Goal: Task Accomplishment & Management: Manage account settings

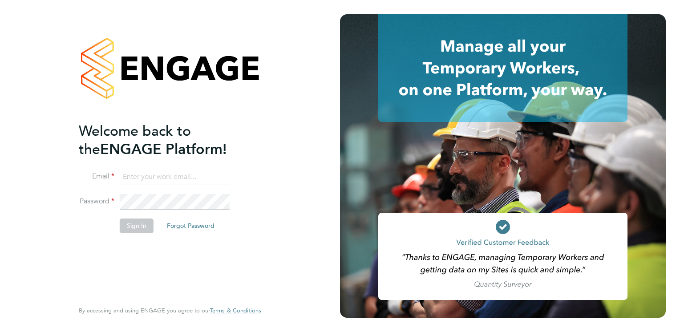
click at [157, 176] on input at bounding box center [175, 177] width 110 height 16
type input "[PERSON_NAME][EMAIL_ADDRESS][DOMAIN_NAME]"
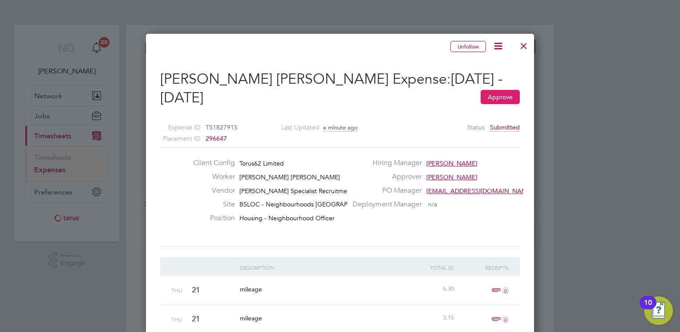
click at [505, 97] on button "Approve" at bounding box center [499, 97] width 39 height 14
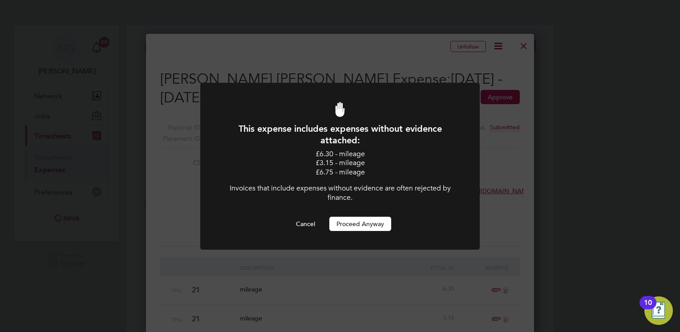
click at [352, 221] on button "Proceed Anyway" at bounding box center [360, 224] width 62 height 14
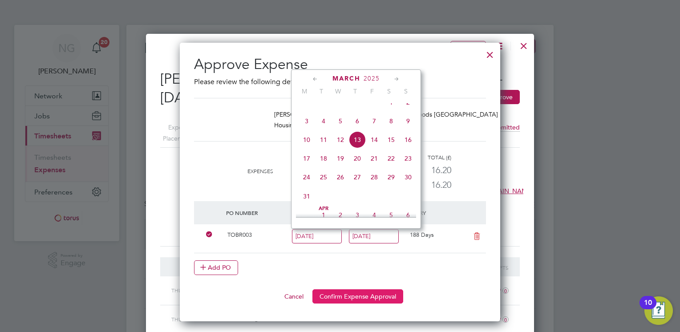
click at [362, 296] on button "Confirm Expense Approval" at bounding box center [357, 296] width 91 height 14
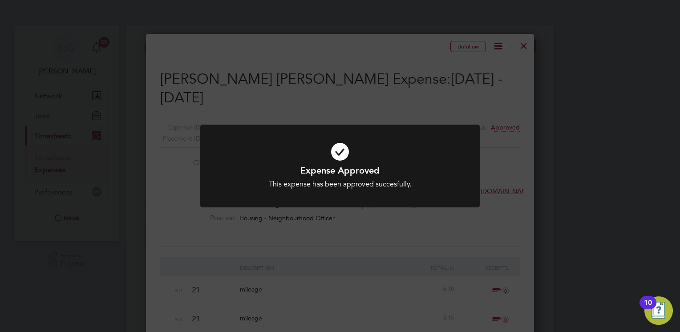
click at [505, 152] on div "Expense Approved This expense has been approved succesfully. Cancel Okay" at bounding box center [340, 166] width 680 height 332
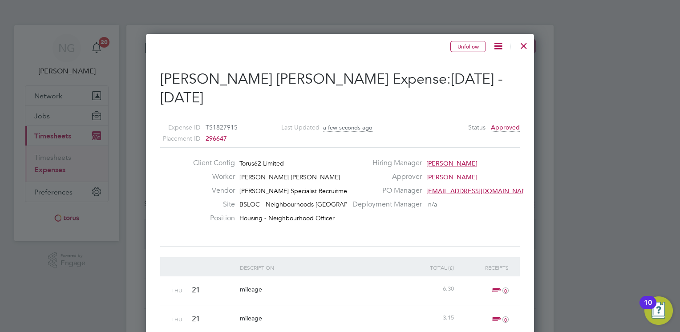
click at [525, 46] on div at bounding box center [523, 44] width 16 height 16
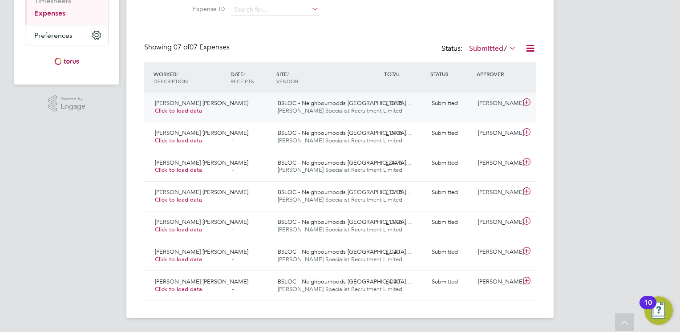
click at [527, 102] on icon at bounding box center [526, 102] width 11 height 7
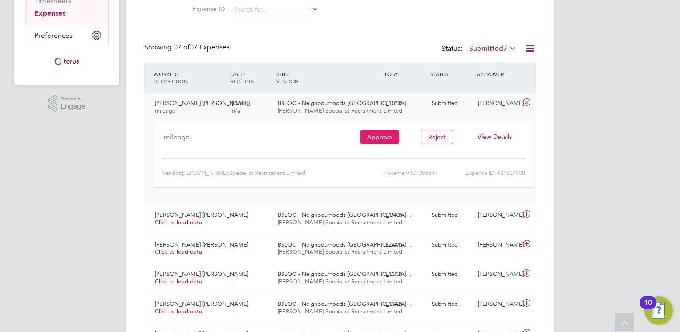
click at [375, 136] on button "Approve" at bounding box center [379, 137] width 39 height 14
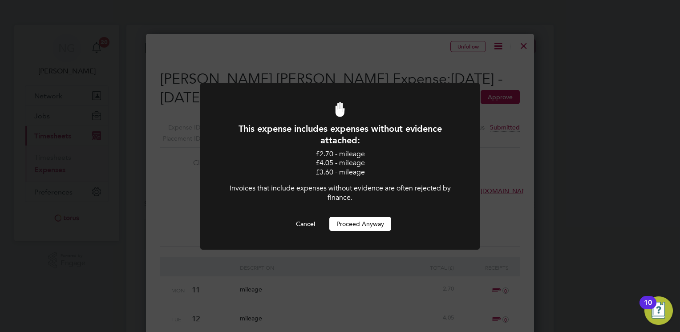
click at [367, 224] on button "Proceed Anyway" at bounding box center [360, 224] width 62 height 14
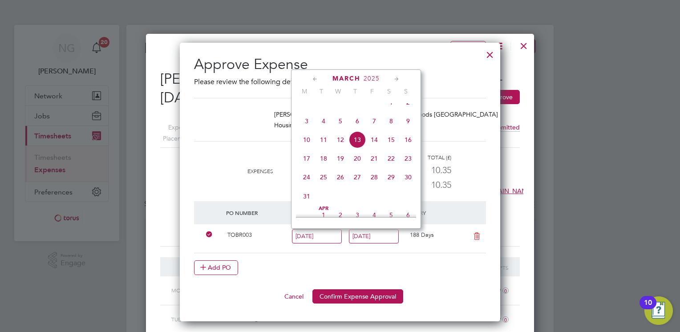
click at [359, 148] on span "13" at bounding box center [357, 139] width 17 height 17
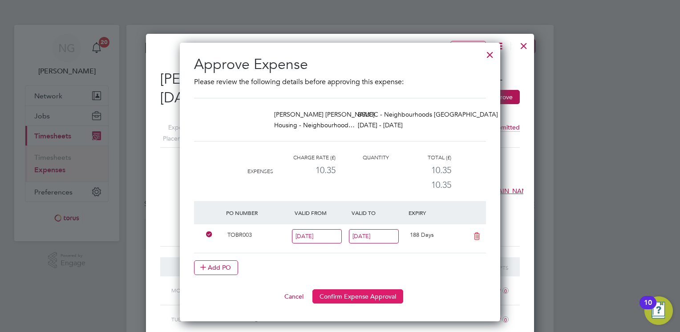
click at [374, 294] on button "Confirm Expense Approval" at bounding box center [357, 296] width 91 height 14
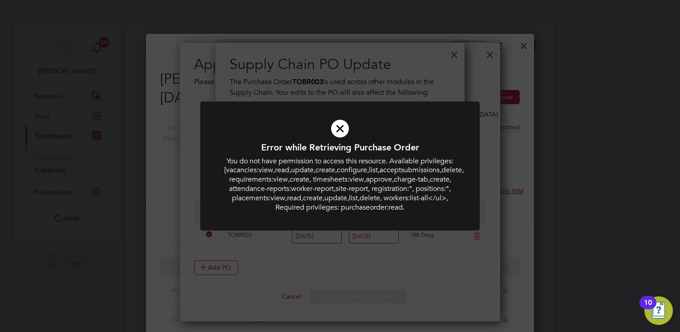
click at [344, 125] on icon at bounding box center [339, 128] width 231 height 35
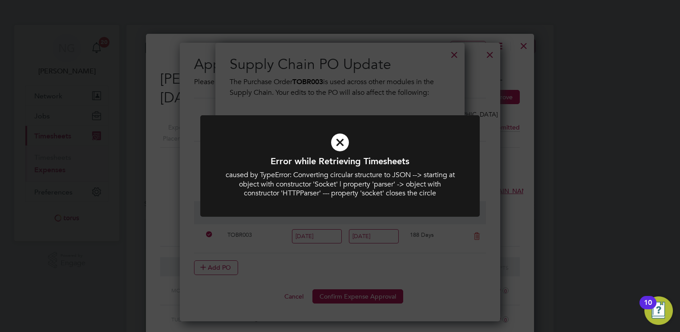
click at [479, 92] on div "Error while Retrieving Timesheets caused by TypeError: Converting circular stru…" at bounding box center [340, 166] width 680 height 332
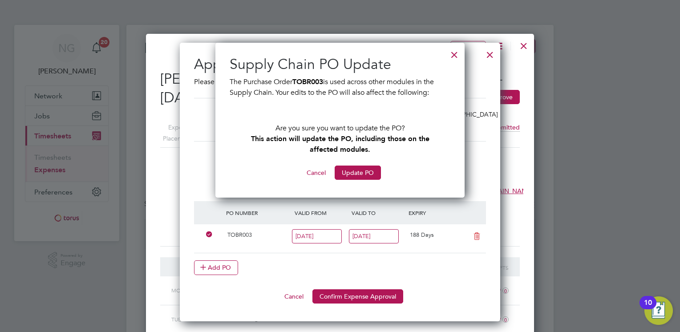
click at [455, 53] on div at bounding box center [454, 52] width 16 height 16
click at [320, 175] on button "Cancel" at bounding box center [315, 172] width 33 height 14
click at [318, 172] on button "Cancel" at bounding box center [315, 172] width 33 height 14
click at [452, 53] on div at bounding box center [454, 52] width 16 height 16
click at [210, 298] on div "Cancel Confirm Expense Approval" at bounding box center [340, 296] width 292 height 14
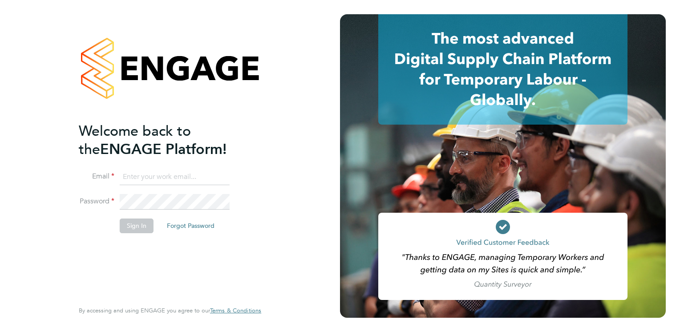
click at [146, 177] on input at bounding box center [175, 177] width 110 height 16
type input "natalie.gillbanks@torus.co.uk"
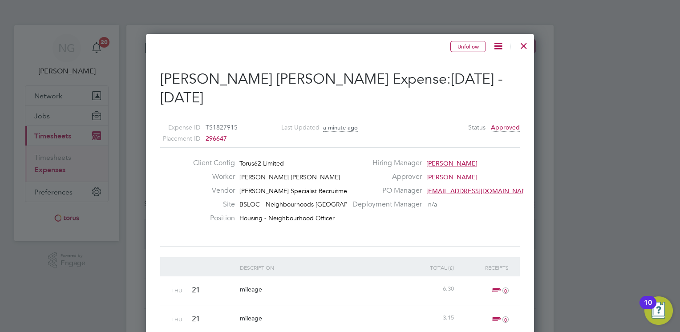
click at [521, 45] on div at bounding box center [523, 44] width 16 height 16
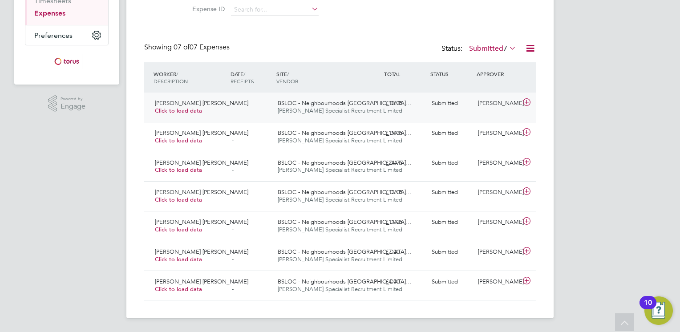
click at [525, 101] on icon at bounding box center [526, 102] width 11 height 7
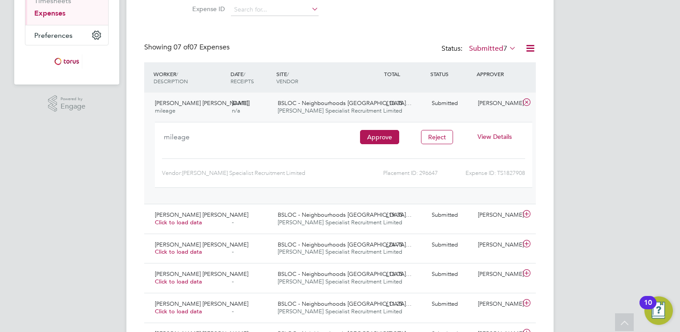
click at [495, 135] on span "View Details" at bounding box center [494, 137] width 34 height 8
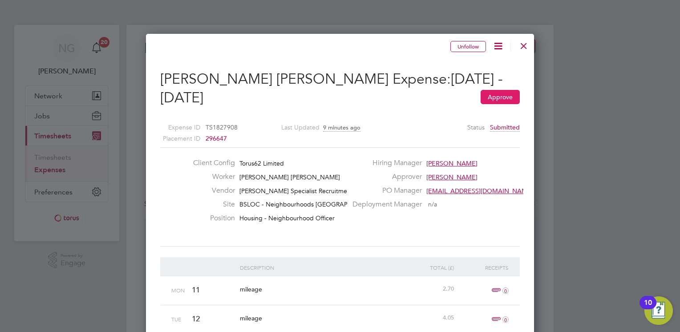
click at [499, 99] on button "Approve" at bounding box center [499, 97] width 39 height 14
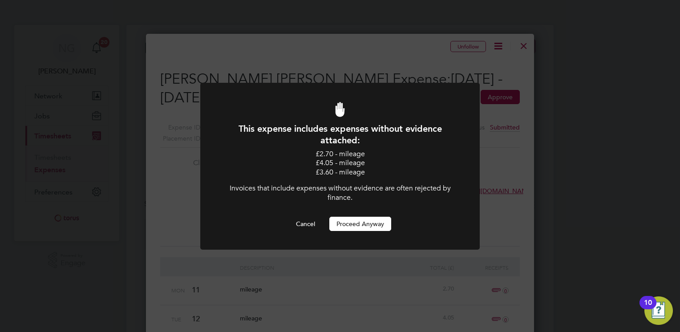
click at [369, 222] on button "Proceed Anyway" at bounding box center [360, 224] width 62 height 14
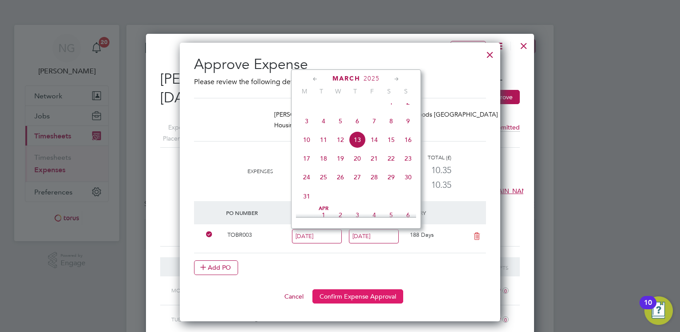
click at [372, 294] on button "Confirm Expense Approval" at bounding box center [357, 296] width 91 height 14
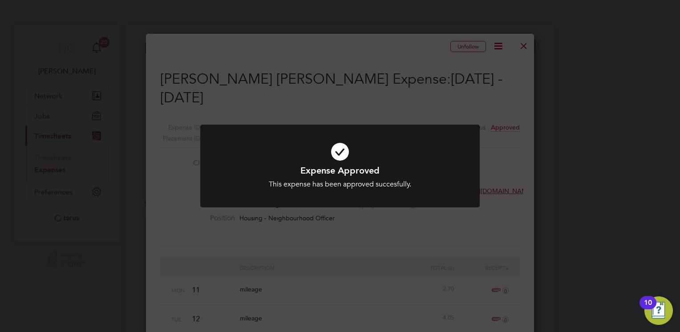
click at [519, 47] on div "Expense Approved This expense has been approved succesfully. Cancel Okay" at bounding box center [340, 166] width 680 height 332
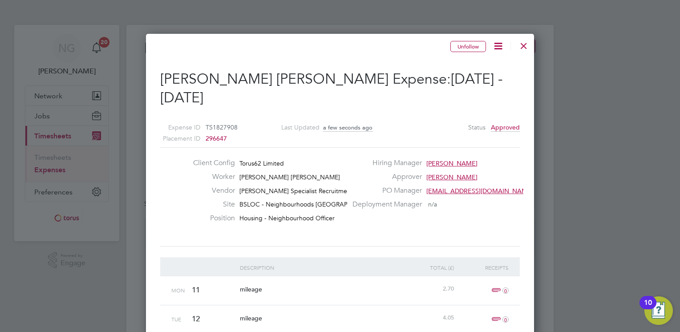
click at [523, 44] on div at bounding box center [523, 44] width 16 height 16
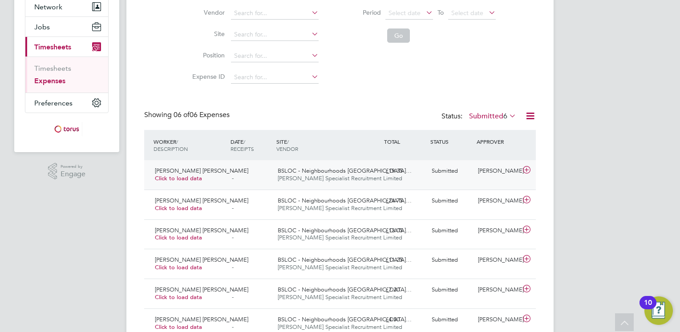
click at [526, 169] on icon at bounding box center [526, 169] width 11 height 7
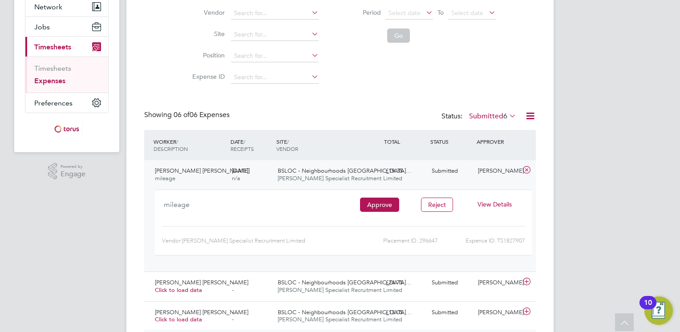
click at [494, 205] on span "View Details" at bounding box center [494, 204] width 34 height 8
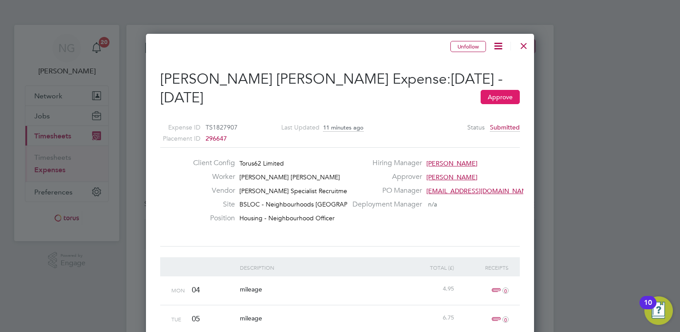
click at [495, 97] on button "Approve" at bounding box center [499, 97] width 39 height 14
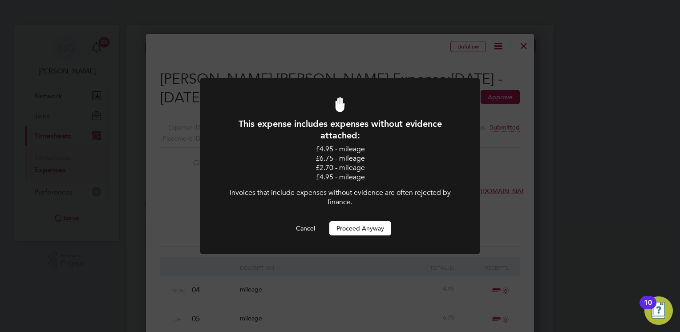
click at [372, 228] on button "Proceed Anyway" at bounding box center [360, 228] width 62 height 14
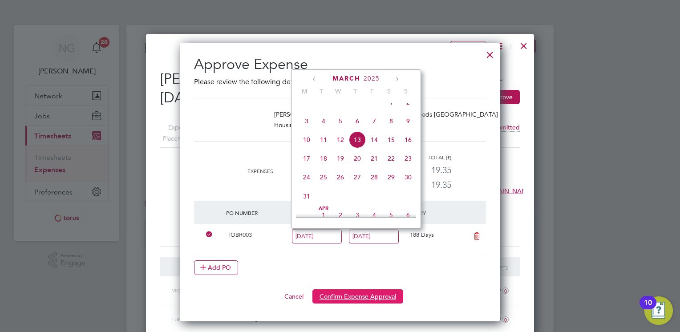
click at [361, 294] on button "Confirm Expense Approval" at bounding box center [357, 296] width 91 height 14
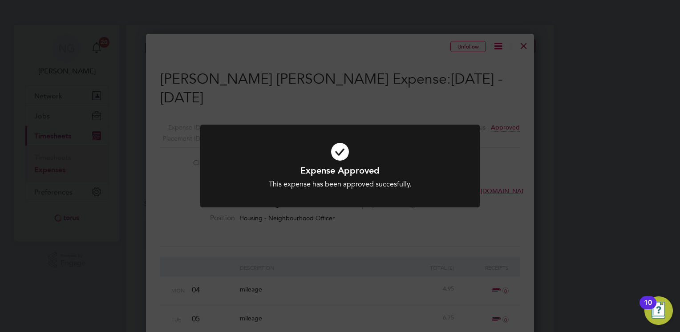
click at [523, 49] on div "Expense Approved This expense has been approved succesfully. Cancel Okay" at bounding box center [340, 166] width 680 height 332
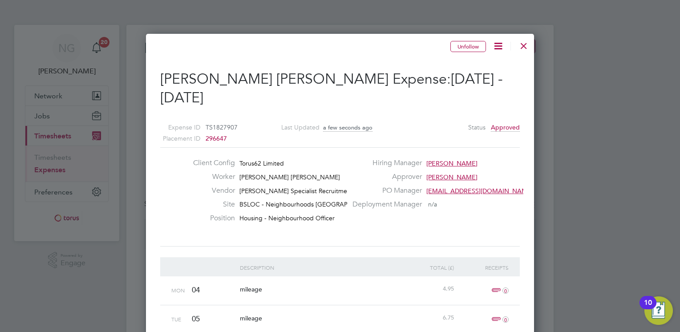
click at [523, 46] on div at bounding box center [523, 44] width 16 height 16
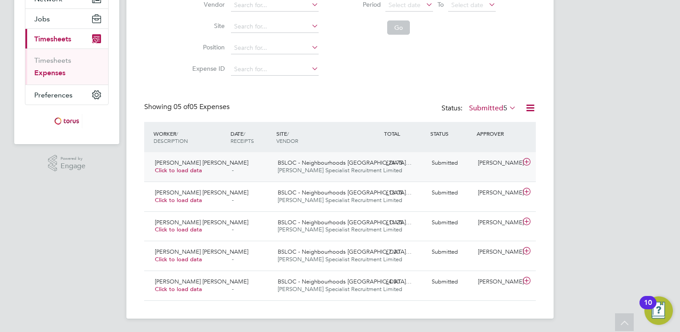
click at [527, 161] on icon at bounding box center [526, 161] width 11 height 7
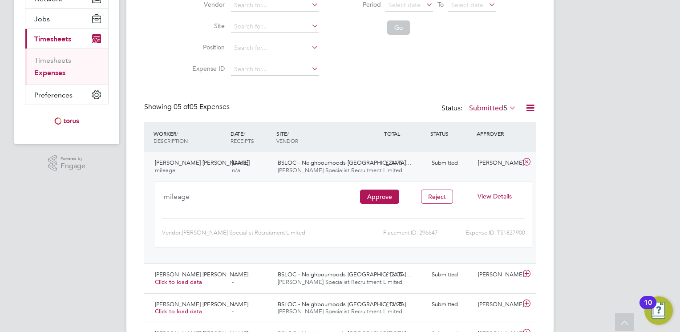
click at [498, 199] on span "View Details" at bounding box center [494, 196] width 34 height 8
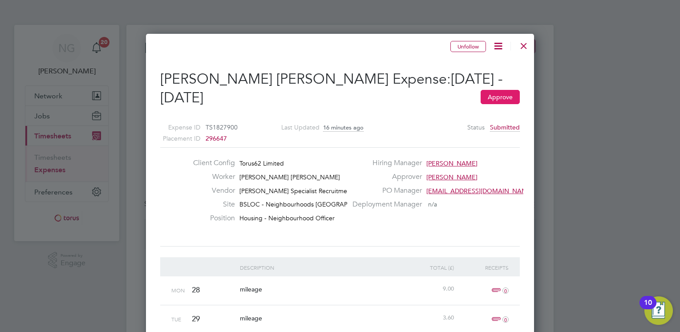
click at [501, 95] on button "Approve" at bounding box center [499, 97] width 39 height 14
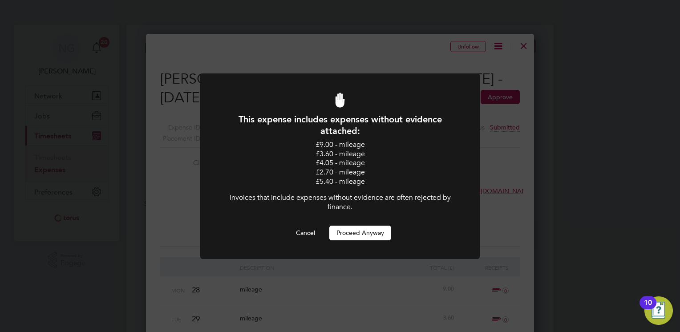
click at [372, 232] on button "Proceed Anyway" at bounding box center [360, 232] width 62 height 14
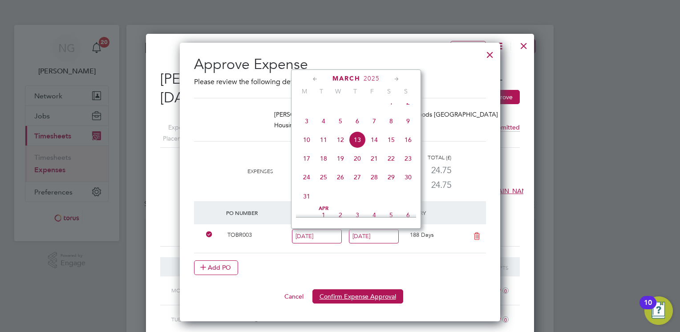
drag, startPoint x: 378, startPoint y: 298, endPoint x: 382, endPoint y: 294, distance: 4.7
click at [378, 297] on button "Confirm Expense Approval" at bounding box center [357, 296] width 91 height 14
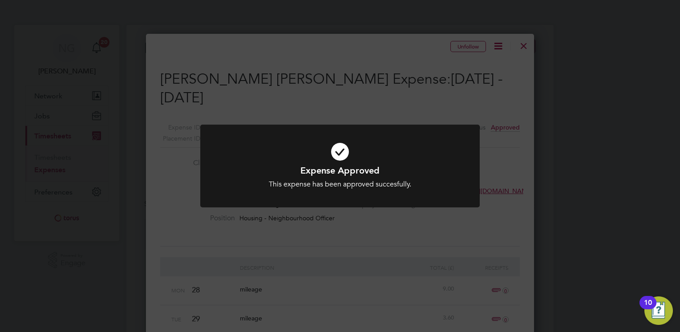
click at [502, 140] on div "Expense Approved This expense has been approved succesfully. Cancel Okay" at bounding box center [340, 166] width 680 height 332
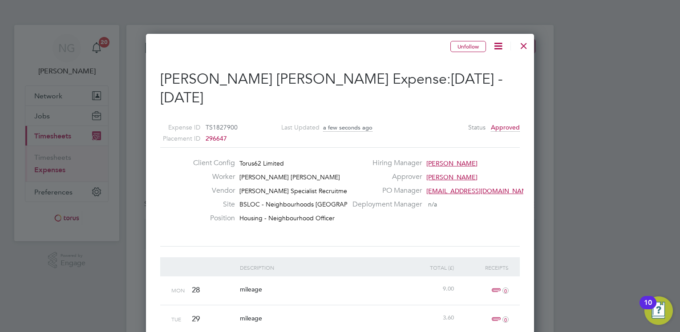
click at [518, 47] on div at bounding box center [523, 44] width 16 height 16
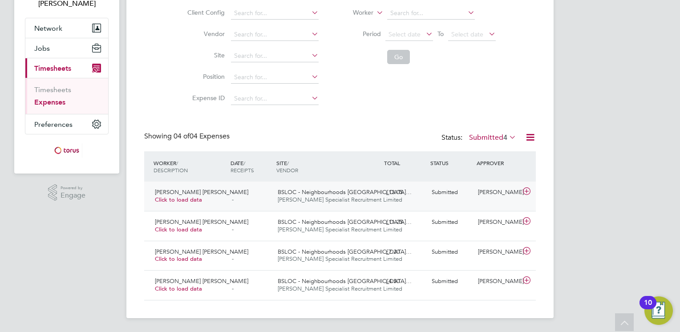
click at [526, 191] on icon at bounding box center [526, 191] width 11 height 7
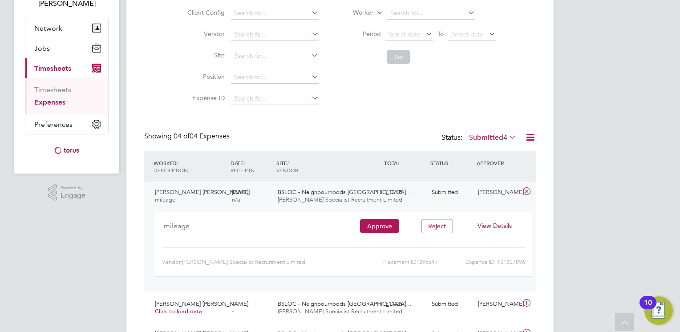
click at [480, 227] on span "View Details" at bounding box center [494, 225] width 34 height 8
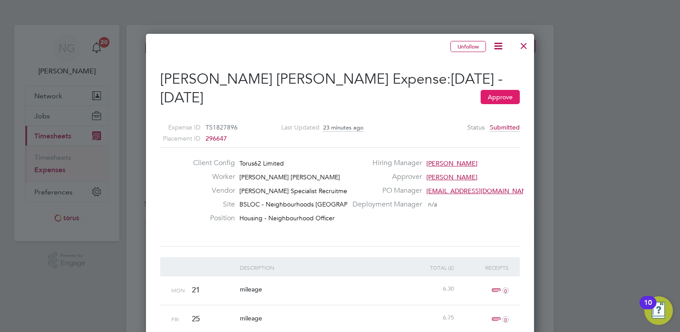
click at [507, 94] on button "Approve" at bounding box center [499, 97] width 39 height 14
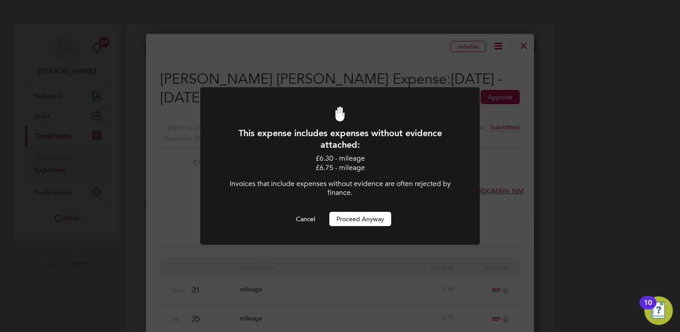
click at [353, 218] on button "Proceed Anyway" at bounding box center [360, 219] width 62 height 14
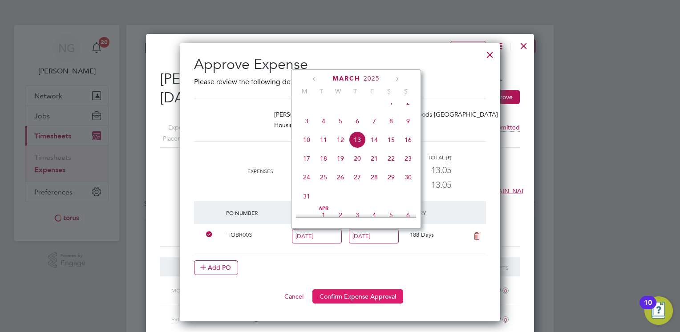
click at [386, 294] on button "Confirm Expense Approval" at bounding box center [357, 296] width 91 height 14
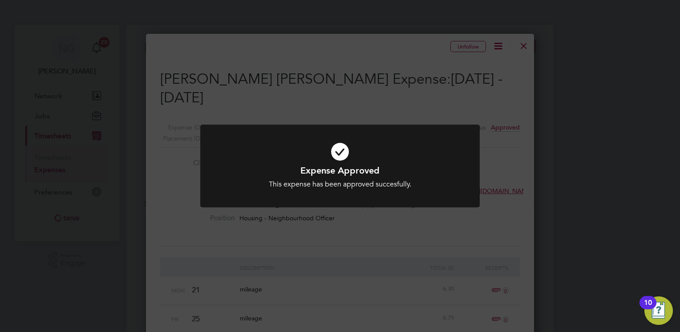
click at [525, 44] on div "Expense Approved This expense has been approved succesfully. Cancel Okay" at bounding box center [340, 166] width 680 height 332
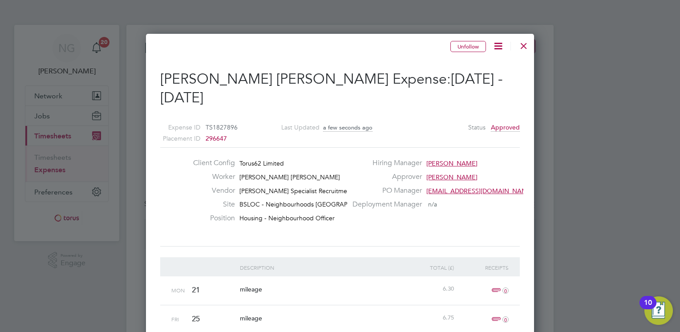
click at [519, 43] on div at bounding box center [523, 44] width 16 height 16
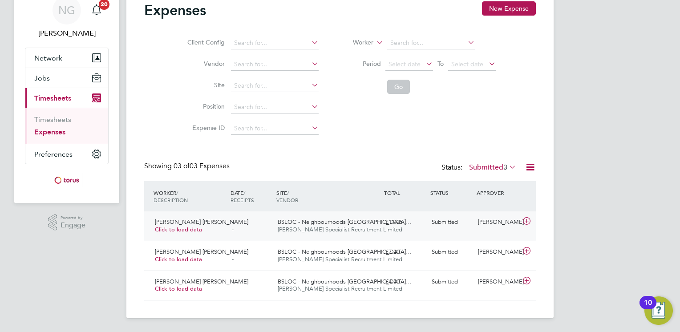
click at [525, 221] on icon at bounding box center [526, 220] width 11 height 7
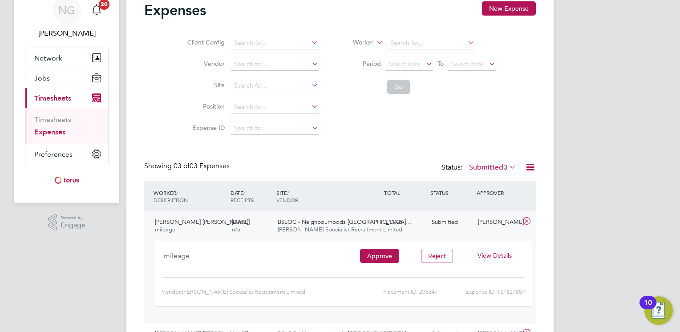
click at [487, 252] on span "View Details" at bounding box center [494, 255] width 34 height 8
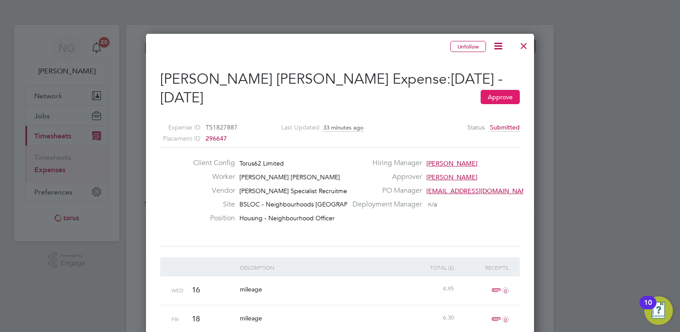
click at [499, 99] on button "Approve" at bounding box center [499, 97] width 39 height 14
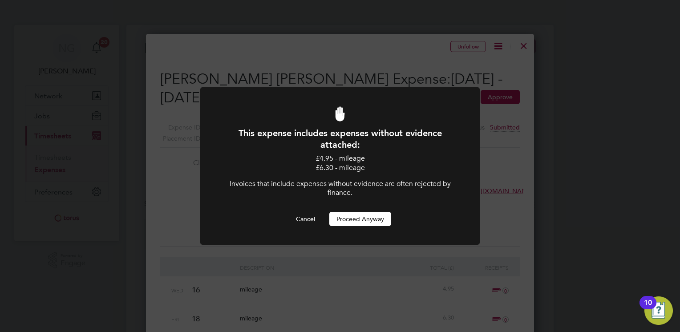
click at [374, 219] on button "Proceed Anyway" at bounding box center [360, 219] width 62 height 14
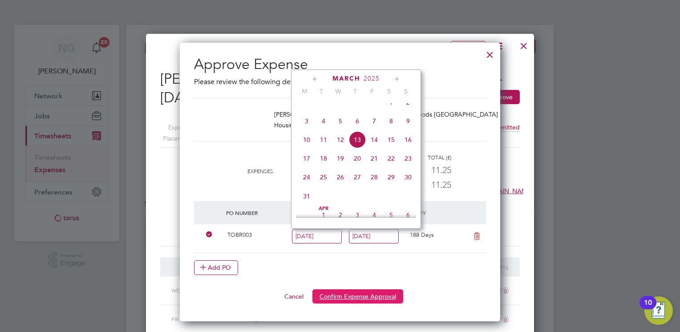
click at [387, 298] on button "Confirm Expense Approval" at bounding box center [357, 296] width 91 height 14
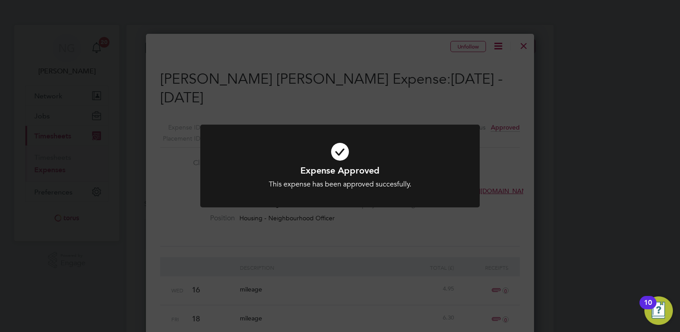
click at [524, 45] on div "Expense Approved This expense has been approved succesfully. Cancel Okay" at bounding box center [340, 166] width 680 height 332
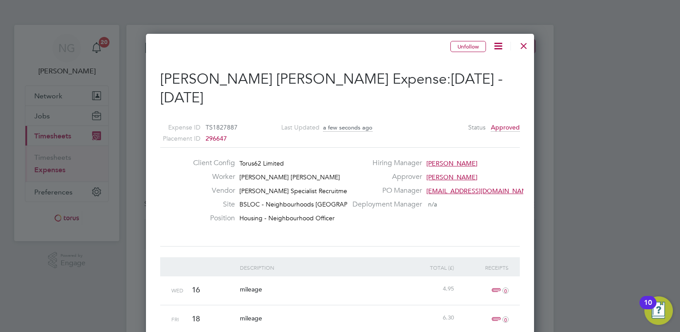
click at [523, 45] on div at bounding box center [523, 44] width 16 height 16
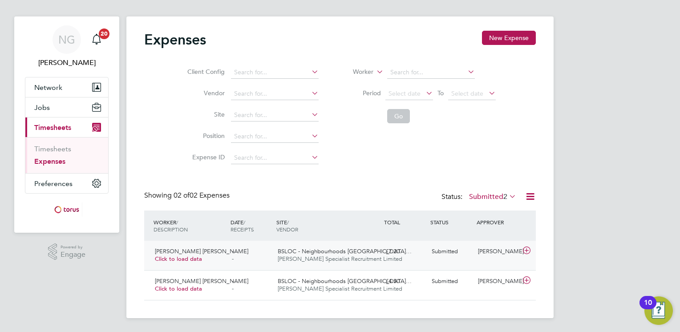
click at [525, 250] on icon at bounding box center [526, 250] width 11 height 7
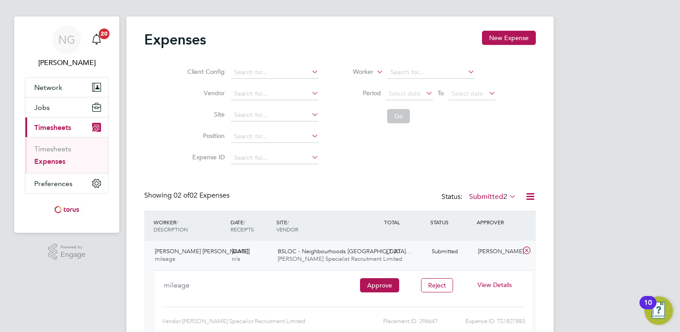
click at [487, 285] on span "View Details" at bounding box center [494, 285] width 34 height 8
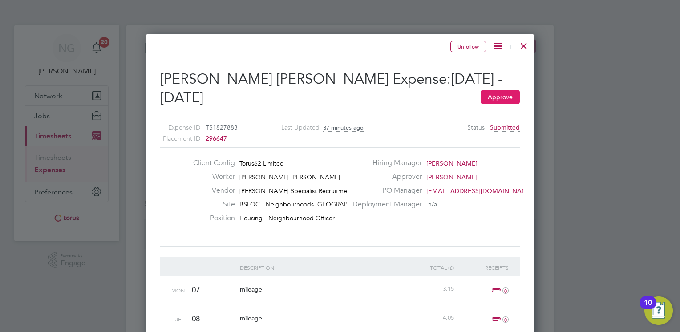
click at [507, 97] on button "Approve" at bounding box center [499, 97] width 39 height 14
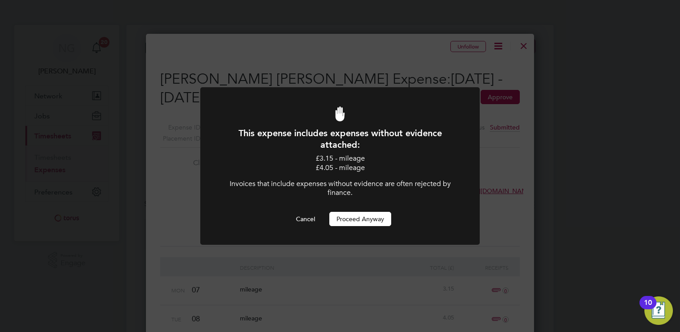
click at [388, 219] on button "Proceed Anyway" at bounding box center [360, 219] width 62 height 14
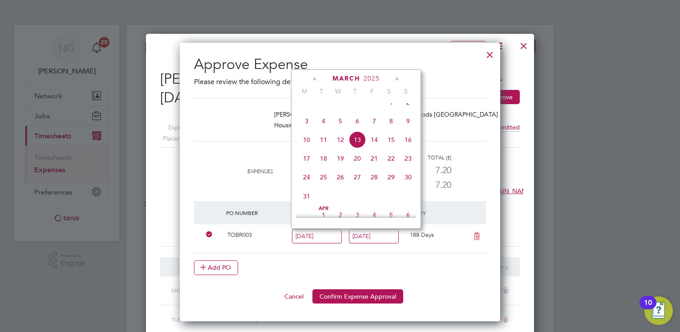
drag, startPoint x: 382, startPoint y: 293, endPoint x: 387, endPoint y: 290, distance: 6.0
click at [382, 294] on button "Confirm Expense Approval" at bounding box center [357, 296] width 91 height 14
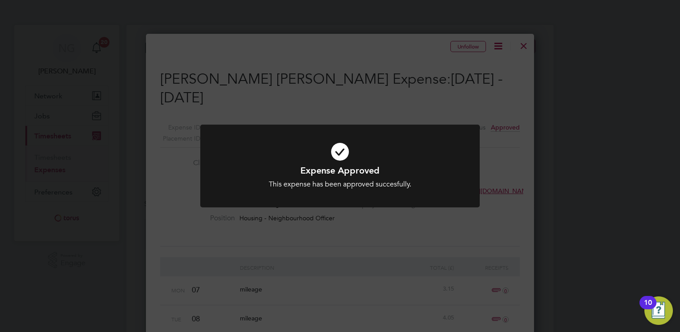
click at [513, 201] on div "Expense Approved This expense has been approved succesfully. Cancel Okay" at bounding box center [340, 166] width 680 height 332
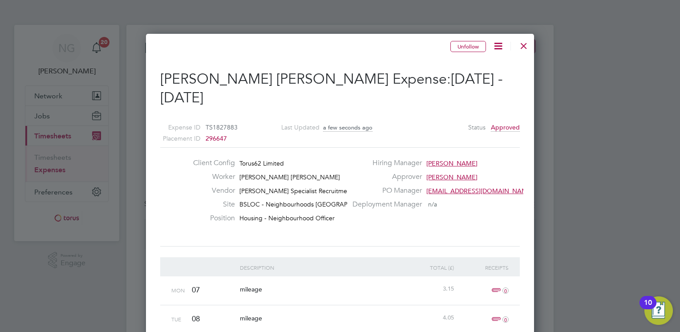
click at [523, 45] on div at bounding box center [523, 44] width 16 height 16
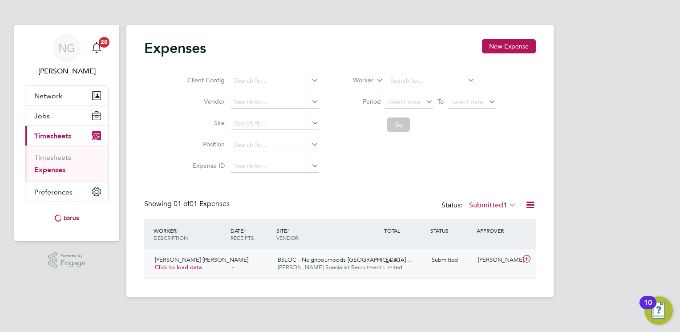
click at [527, 259] on icon at bounding box center [526, 258] width 11 height 7
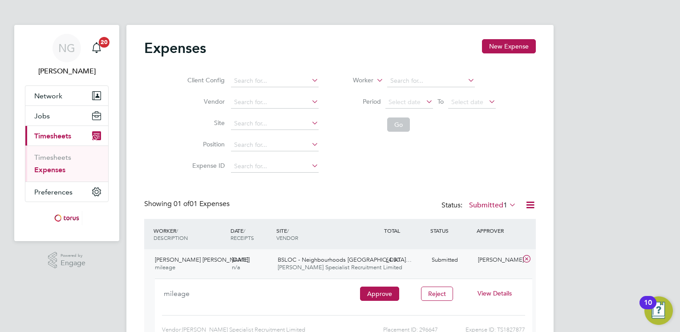
click at [489, 294] on span "View Details" at bounding box center [494, 293] width 34 height 8
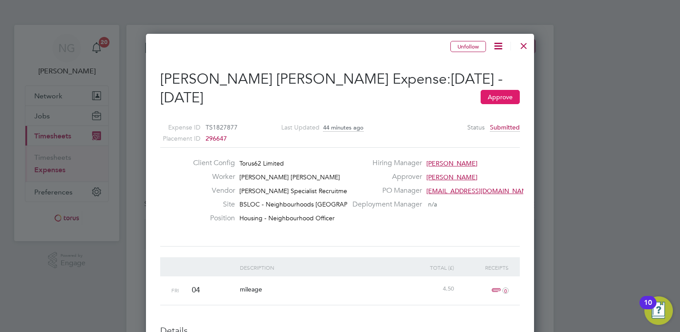
click at [493, 94] on button "Approve" at bounding box center [499, 97] width 39 height 14
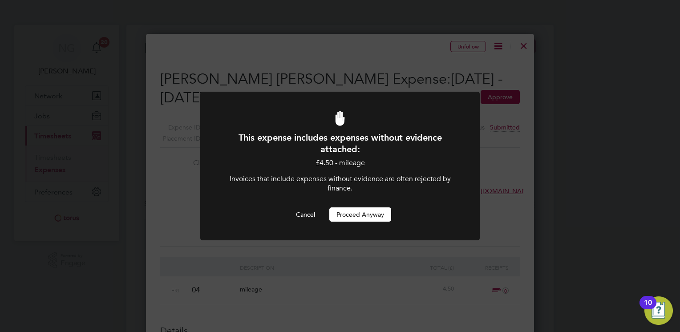
click at [347, 214] on button "Proceed Anyway" at bounding box center [360, 214] width 62 height 14
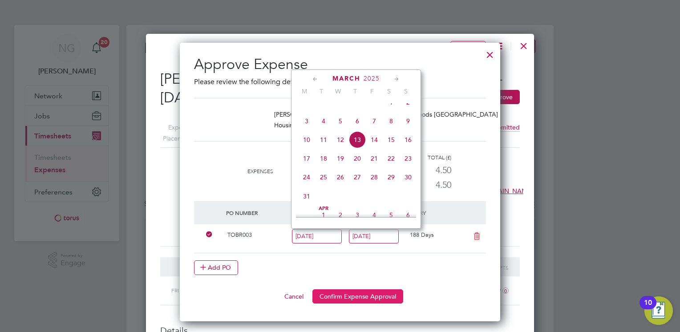
click at [372, 298] on button "Confirm Expense Approval" at bounding box center [357, 296] width 91 height 14
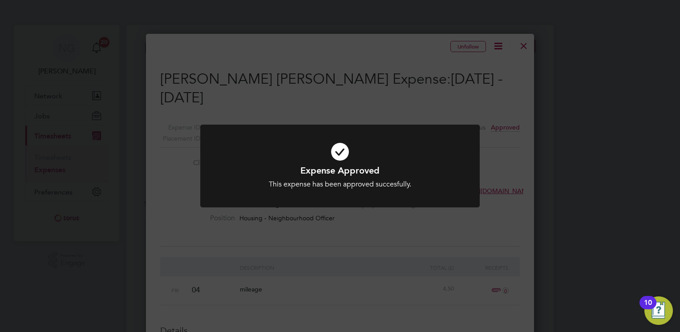
click at [511, 206] on div "Expense Approved This expense has been approved succesfully. Cancel Okay" at bounding box center [340, 166] width 680 height 332
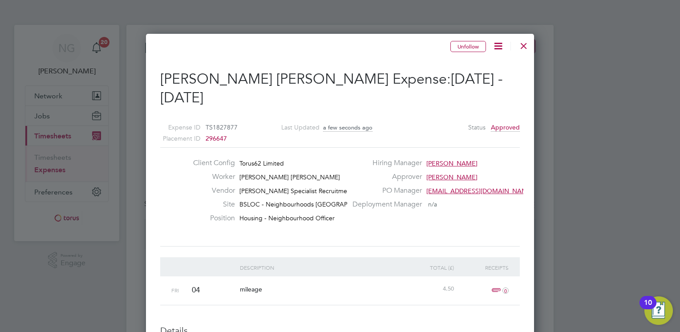
click at [524, 47] on div at bounding box center [523, 44] width 16 height 16
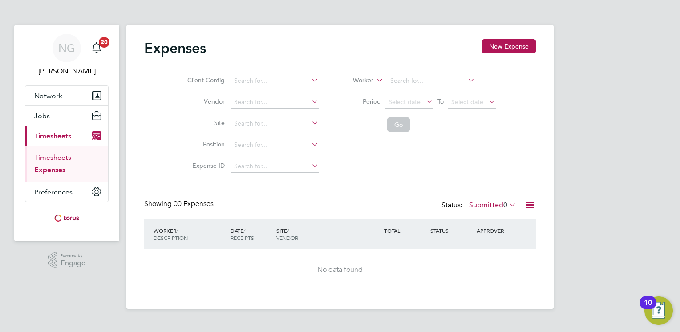
click at [38, 157] on link "Timesheets" at bounding box center [52, 157] width 37 height 8
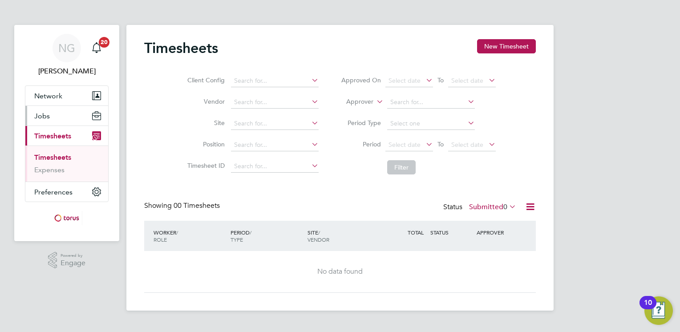
click at [34, 115] on span "Jobs" at bounding box center [42, 116] width 16 height 8
click at [44, 117] on span "Jobs" at bounding box center [42, 116] width 16 height 8
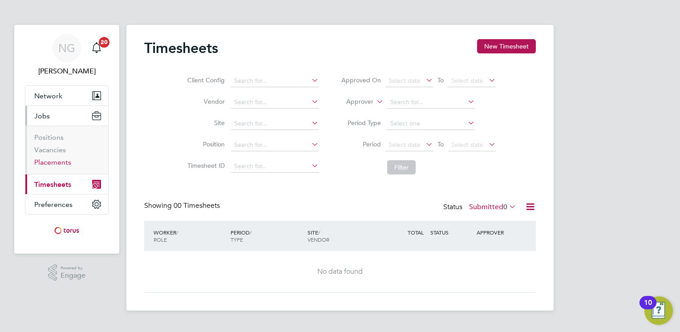
click at [58, 163] on link "Placements" at bounding box center [52, 162] width 37 height 8
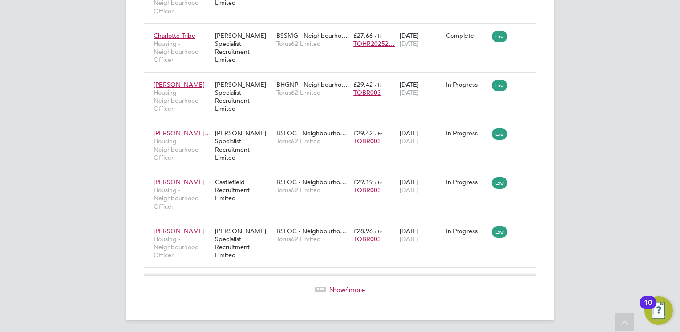
click at [351, 286] on span "Show 4 more" at bounding box center [347, 289] width 36 height 8
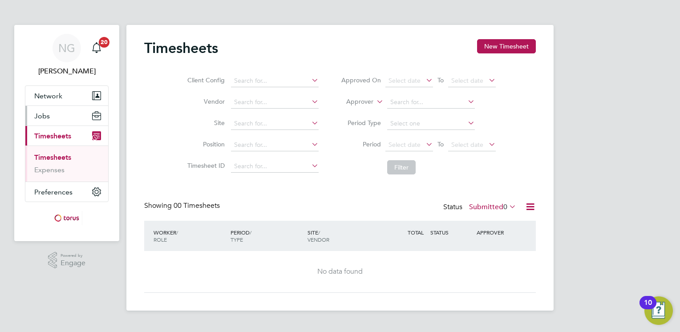
click at [46, 114] on span "Jobs" at bounding box center [42, 116] width 16 height 8
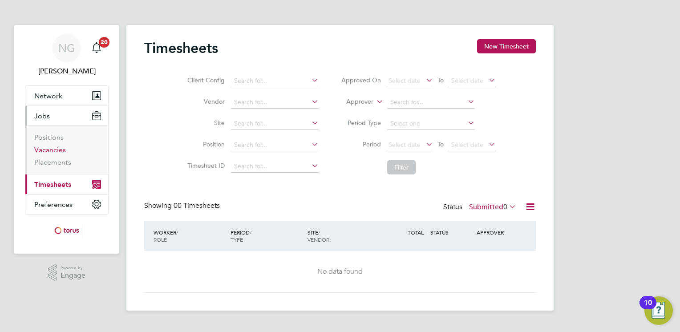
click at [46, 152] on link "Vacancies" at bounding box center [50, 149] width 32 height 8
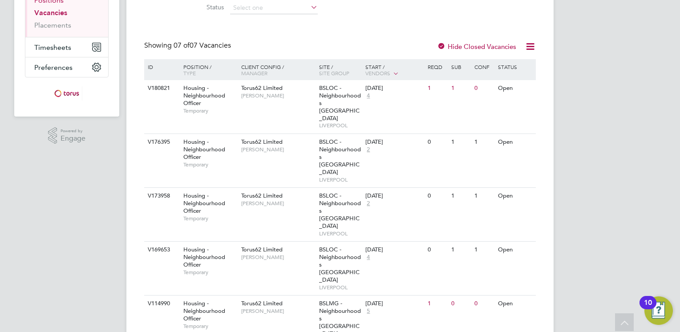
click at [43, 3] on link "Positions" at bounding box center [48, 0] width 29 height 8
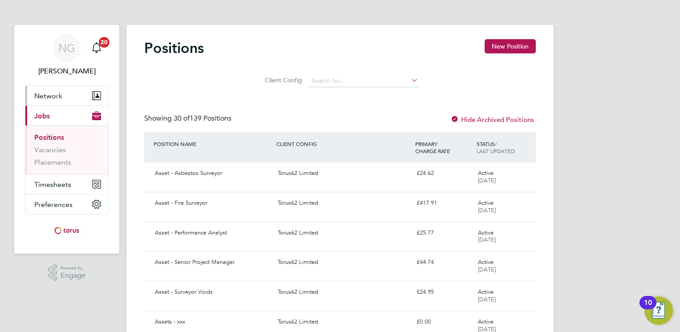
click at [53, 95] on span "Network" at bounding box center [48, 96] width 28 height 8
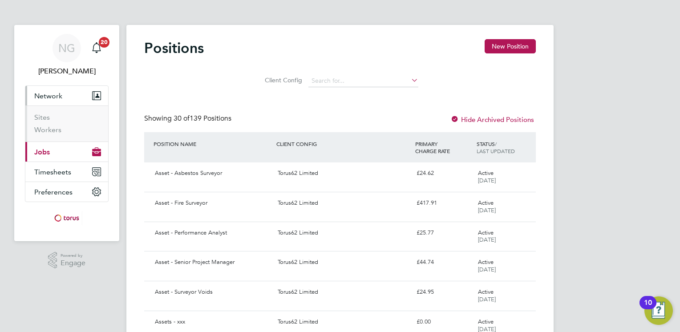
click at [53, 95] on span "Network" at bounding box center [48, 96] width 28 height 8
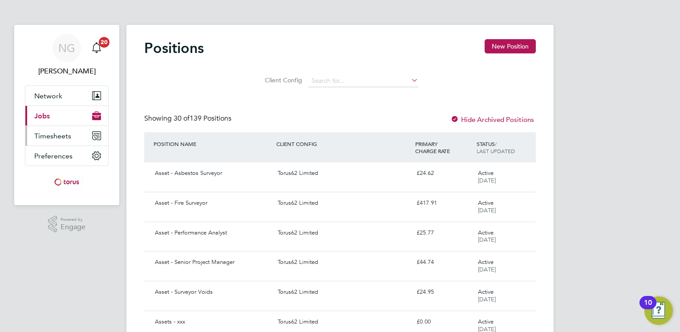
click at [44, 137] on span "Timesheets" at bounding box center [52, 136] width 37 height 8
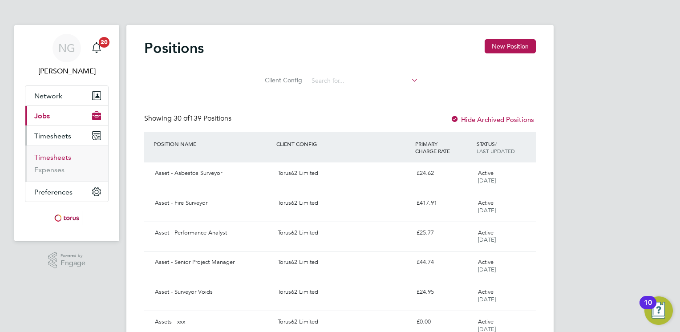
click at [48, 155] on link "Timesheets" at bounding box center [52, 157] width 37 height 8
